Goal: Use online tool/utility: Use online tool/utility

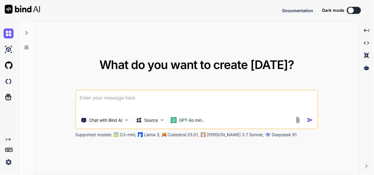
click at [176, 100] on textarea at bounding box center [197, 101] width 242 height 22
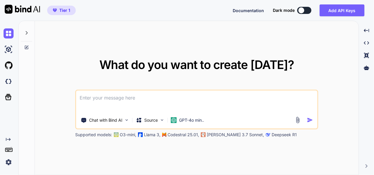
type textarea "x"
type textarea "n"
type textarea "x"
type textarea "no"
type textarea "x"
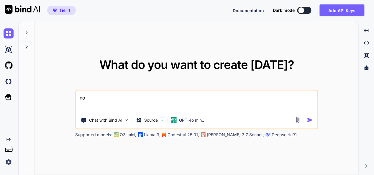
type textarea "now"
type textarea "x"
type textarea "now"
type textarea "x"
type textarea "now s"
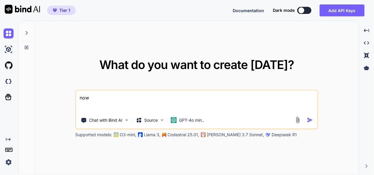
type textarea "x"
type textarea "now se"
type textarea "x"
type textarea "now sea"
type textarea "x"
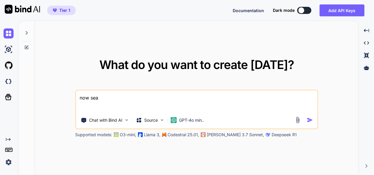
type textarea "now sear"
type textarea "x"
type textarea "now searc"
type textarea "x"
type textarea "now search"
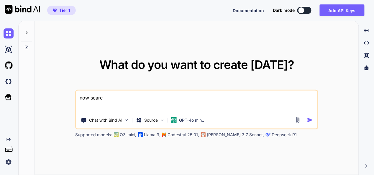
type textarea "x"
type textarea "now search"
type textarea "x"
type textarea "now search s"
type textarea "x"
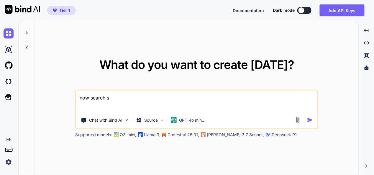
type textarea "now search sh"
type textarea "x"
type textarea "now search sho"
type textarea "x"
type textarea "now search shor"
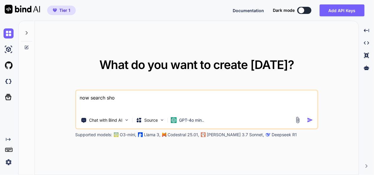
type textarea "x"
type textarea "now search short"
type textarea "x"
type textarea "now search shortc"
type textarea "x"
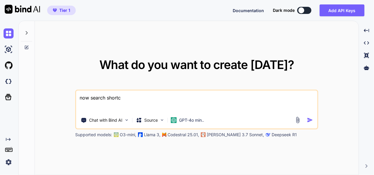
type textarea "now search shortcu"
type textarea "x"
type textarea "now search shortcut"
type textarea "x"
type textarea "now search shortcut"
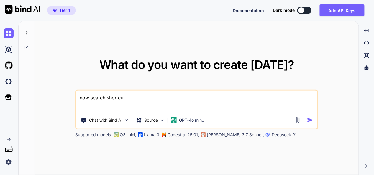
type textarea "x"
type textarea "now search shortcut s"
type textarea "x"
type textarea "now search shortcut sh"
type textarea "x"
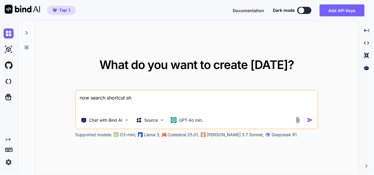
type textarea "now search shortcut sho"
type textarea "x"
type textarea "now search shortcut show"
type textarea "x"
type textarea "now search shortcut show"
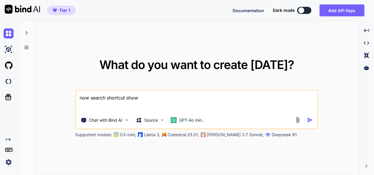
type textarea "x"
type textarea "now search shortcut show s"
type textarea "x"
type textarea "now search shortcut show su"
type textarea "x"
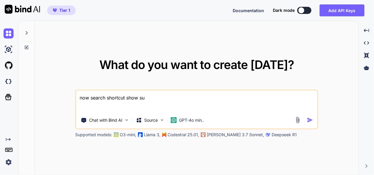
type textarea "now search shortcut show sug"
type textarea "x"
type textarea "now search shortcut show [PERSON_NAME]"
type textarea "x"
type textarea "now search shortcut show sugge"
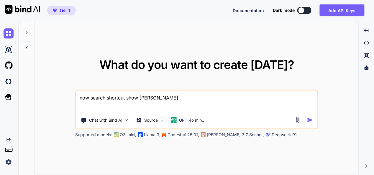
type textarea "x"
type textarea "now search shortcut show sugges"
type textarea "x"
type textarea "now search shortcut show suggest"
type textarea "x"
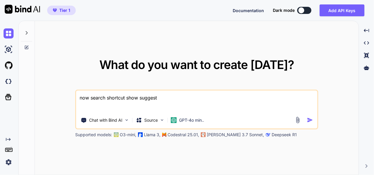
type textarea "now search shortcut show suggesti"
type textarea "x"
type textarea "now search shortcut show suggestio"
type textarea "x"
type textarea "now search shortcut show suggestion"
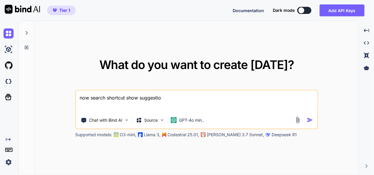
type textarea "x"
type textarea "now search shortcut show suggestion"
type textarea "x"
type textarea "now search shortcut show suggestion o"
type textarea "x"
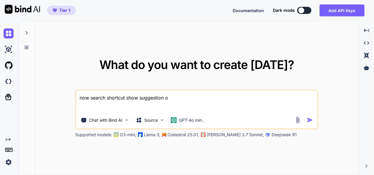
type textarea "now search shortcut show suggestion of"
type textarea "x"
type textarea "now search shortcut show suggestion of"
type textarea "x"
type textarea "now search shortcut show suggestion of p"
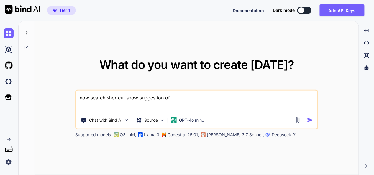
type textarea "x"
type textarea "now search shortcut show suggestion of pa"
type textarea "x"
type textarea "now search shortcut show suggestion of pas"
type textarea "x"
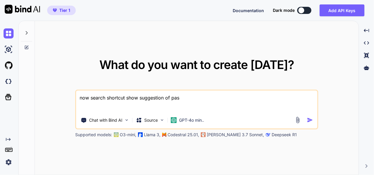
type textarea "now search shortcut show suggestion of pass"
type textarea "x"
type textarea "now search shortcut show suggestion of passw"
type textarea "x"
type textarea "now search shortcut show suggestion of passwo"
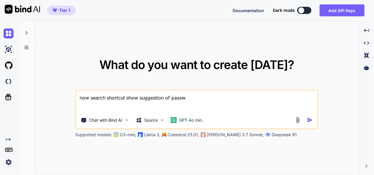
type textarea "x"
type textarea "now search shortcut show suggestion of passwor"
type textarea "x"
type textarea "now search shortcut show suggestion of password"
type textarea "x"
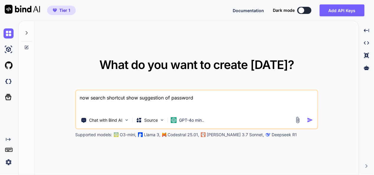
type textarea "now search shortcut show suggestion of password"
type textarea "x"
type textarea "now search shortcut show suggestion of password i"
type textarea "x"
type textarea "now search shortcut show suggestion of password in"
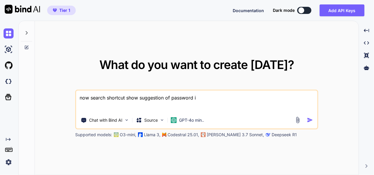
type textarea "x"
type textarea "now search shortcut show suggestion of password in"
type textarea "x"
type textarea "now search shortcut show suggestion of password in s"
type textarea "x"
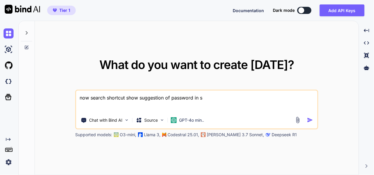
type textarea "now search shortcut show suggestion of password in se"
type textarea "x"
type textarea "now search shortcut show suggestion of password in sea"
type textarea "x"
type textarea "now search shortcut show suggestion of password in sear"
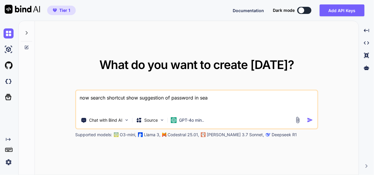
type textarea "x"
type textarea "now search shortcut show suggestion of password in searc"
type textarea "x"
type textarea "now search shortcut show suggestion of password in search"
type textarea "x"
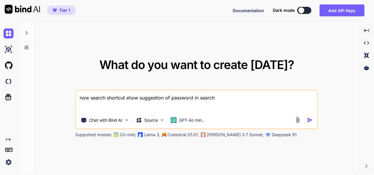
type textarea "now search shortcut show suggestion of password in search"
type textarea "x"
type textarea "now search shortcut show suggestion of password in search f"
type textarea "x"
type textarea "now search shortcut show suggestion of password in search fe"
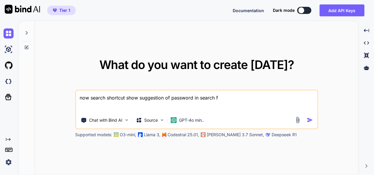
type textarea "x"
type textarea "now search shortcut show suggestion of password in search fei"
type textarea "x"
type textarea "now search shortcut show suggestion of password in search [PERSON_NAME]"
type textarea "x"
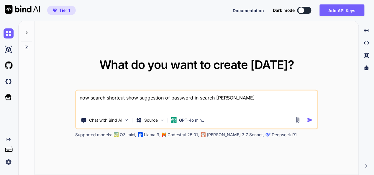
type textarea "now search shortcut show suggestion of password in search feild"
type textarea "x"
type textarea "now search shortcut show suggestion of password in search feild"
type textarea "x"
type textarea "now search shortcut show suggestion of password in search feild ,"
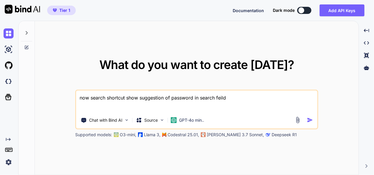
type textarea "x"
type textarea "now search shortcut show suggestion of password in search feild ,"
type textarea "x"
type textarea "now search shortcut show suggestion of password in search feild , b"
type textarea "x"
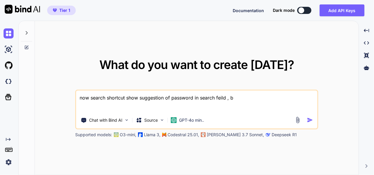
type textarea "now search shortcut show suggestion of password in search feild , bu"
type textarea "x"
type textarea "now search shortcut show suggestion of password in search feild , but"
type textarea "x"
type textarea "now search shortcut show suggestion of password in search feild , but"
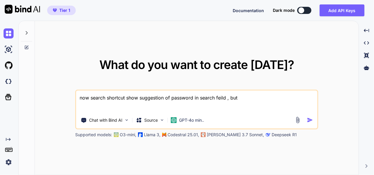
type textarea "x"
type textarea "now search shortcut show suggestion of password in search feild , but i"
type textarea "x"
type textarea "now search shortcut show suggestion of password in search feild , but i"
type textarea "x"
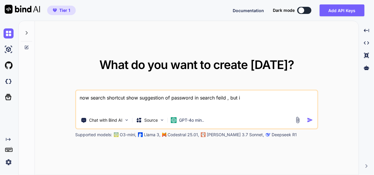
type textarea "now search shortcut show suggestion of password in search feild , but i d"
type textarea "x"
type textarea "now search shortcut show suggestion of password in search feild , but i do"
type textarea "x"
type textarea "now search shortcut show suggestion of password in search feild , but i do"
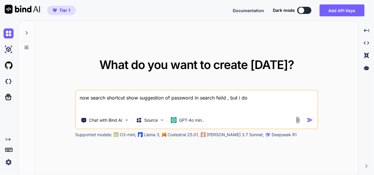
type textarea "x"
type textarea "now search shortcut show suggestion of password in search feild , but i do n"
type textarea "x"
type textarea "now search shortcut show suggestion of password in search feild , but i do no"
type textarea "x"
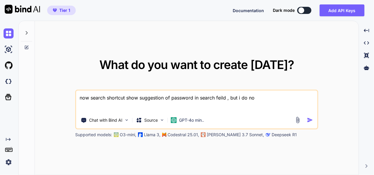
type textarea "now search shortcut show suggestion of password in search feild , but i do not"
type textarea "x"
type textarea "now search shortcut show suggestion of password in search feild , but i do not"
type textarea "x"
type textarea "now search shortcut show suggestion of password in search feild , but i do not w"
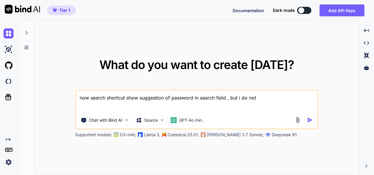
type textarea "x"
type textarea "now search shortcut show suggestion of password in search feild , but i do not …"
type textarea "x"
type textarea "now search shortcut show suggestion of password in search feild , but i do not …"
type textarea "x"
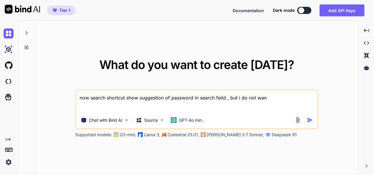
type textarea "now search shortcut show suggestion of password in search feild , but i do not …"
type textarea "x"
type textarea "now search shortcut show suggestion of password in search feild , but i do not …"
type textarea "x"
type textarea "now search shortcut show suggestion of password in search feild , but i do not …"
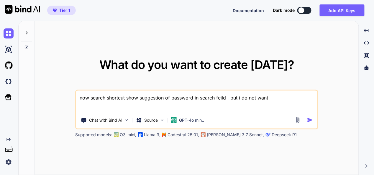
type textarea "x"
type textarea "now search shortcut show suggestion of password in search feild , but i do not …"
type textarea "x"
type textarea "now search shortcut show suggestion of password in search feild , but i do not …"
type textarea "x"
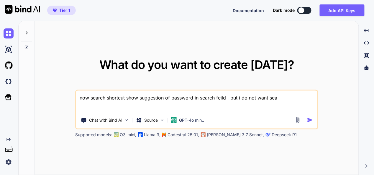
type textarea "now search shortcut show suggestion of password in search feild , but i do not …"
type textarea "x"
type textarea "now search shortcut show suggestion of password in search feild , but i do not …"
type textarea "x"
type textarea "now search shortcut show suggestion of password in search feild , but i do not …"
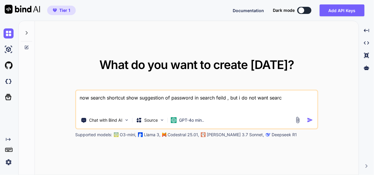
type textarea "x"
type textarea "now search shortcut show suggestion of password in search feild , but i do not …"
type textarea "x"
type textarea "now search shortcut show suggestion of password in search feild , but i do not …"
type textarea "x"
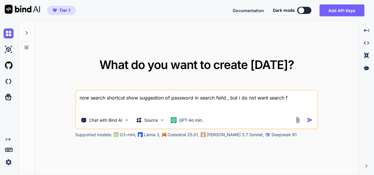
type textarea "now search shortcut show suggestion of password in search feild , but i do not …"
type textarea "x"
type textarea "now search shortcut show suggestion of password in search feild , but i do not …"
type textarea "x"
type textarea "now search shortcut show suggestion of password in search feild , but i do not …"
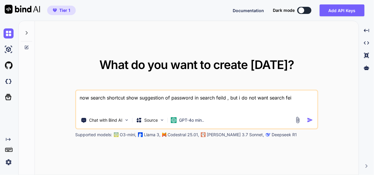
type textarea "x"
type textarea "now search shortcut show suggestion of password in search feild , but i do not …"
type textarea "x"
type textarea "now search shortcut show suggestion of password in search feild , but i do not …"
type textarea "x"
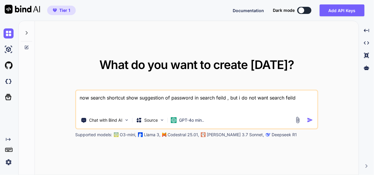
type textarea "now search shortcut show suggestion of password in search feild , but i do not …"
type textarea "x"
type textarea "now search shortcut show suggestion of password in search feild , but i do not …"
type textarea "x"
type textarea "now search shortcut show suggestion of password in search feild , but i do not …"
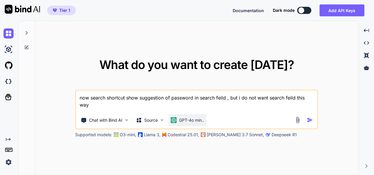
click at [193, 118] on p "GPT-4o min.." at bounding box center [191, 120] width 25 height 6
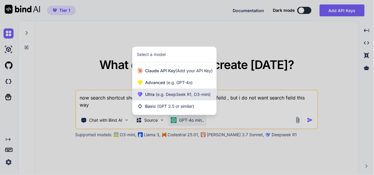
click at [176, 96] on span "(e.g. DeepSeek R1, O3-mini)" at bounding box center [183, 94] width 56 height 5
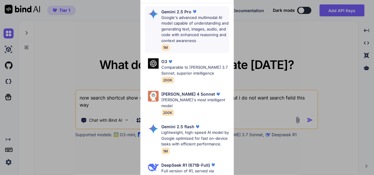
click at [185, 23] on p "Google's advanced multimodal AI model capable of understanding and generating t…" at bounding box center [196, 29] width 68 height 29
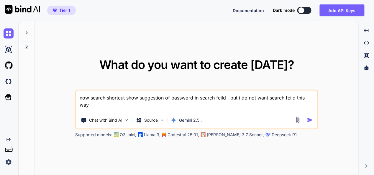
click at [114, 105] on textarea "now search shortcut show suggestion of password in search feild , but i do not …" at bounding box center [197, 101] width 242 height 22
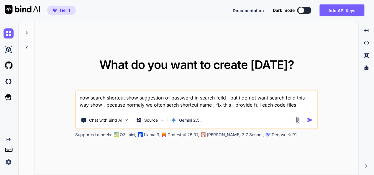
click at [272, 104] on textarea "now search shortcut show suggestion of password in search feild , but i do not …" at bounding box center [197, 101] width 242 height 22
click at [303, 103] on textarea "now search shortcut show suggestion of password in search feild , but i do not …" at bounding box center [197, 101] width 242 height 22
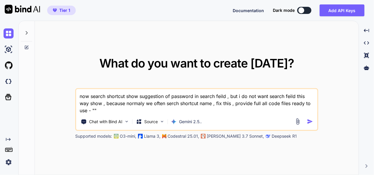
paste textarea "here is php code - "<?php // Set a long session lifetime (e.g., 30 days) before…"
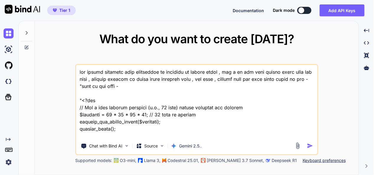
scroll to position [15722, 0]
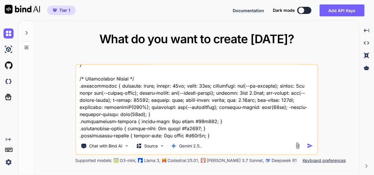
click at [311, 145] on img "button" at bounding box center [310, 145] width 6 height 6
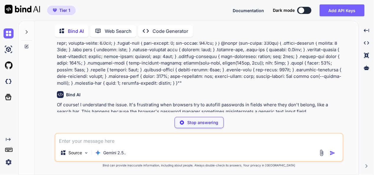
scroll to position [5810, 0]
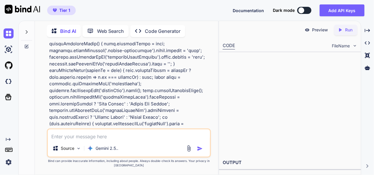
scroll to position [10766, 0]
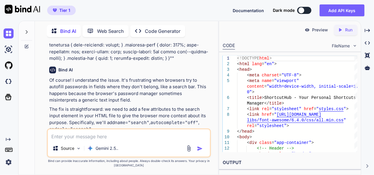
click at [371, 32] on icon "Created with Pixso." at bounding box center [367, 30] width 5 height 5
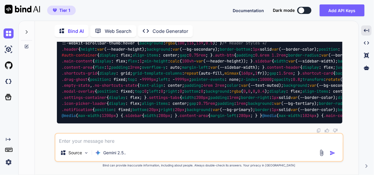
scroll to position [5810, 0]
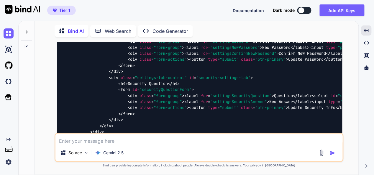
scroll to position [6903, 0]
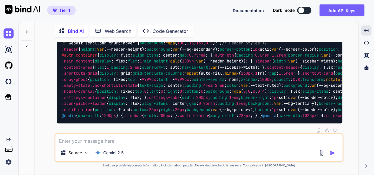
scroll to position [9177, 0]
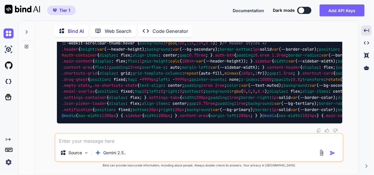
scroll to position [14699, 0]
click at [128, 142] on textarea at bounding box center [200, 138] width 288 height 11
click at [337, 152] on button "button" at bounding box center [334, 153] width 8 height 6
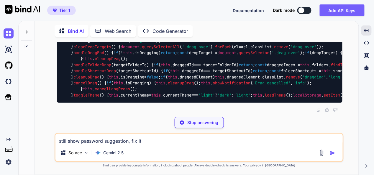
scroll to position [16593, 0]
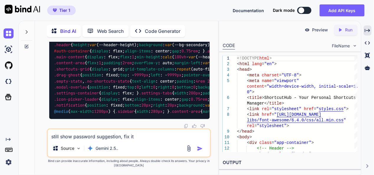
scroll to position [21632, 0]
